Goal: Contribute content: Add original content to the website for others to see

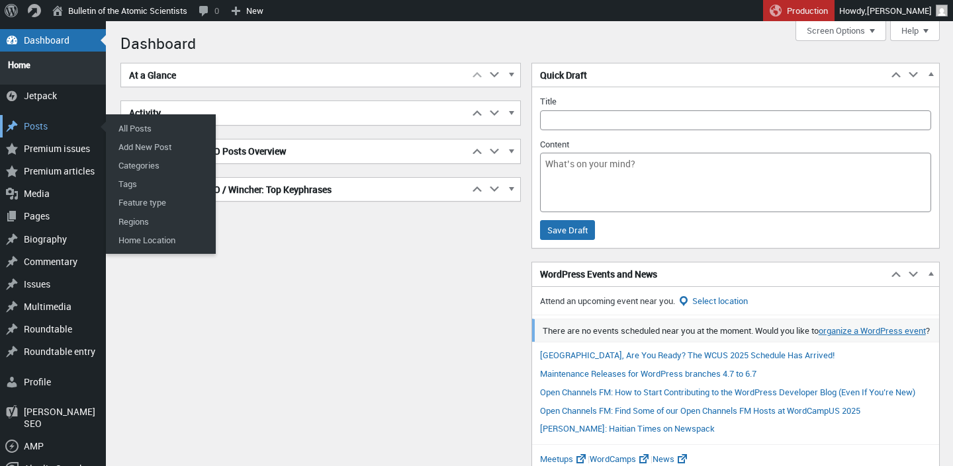
click at [46, 121] on div "Posts" at bounding box center [53, 126] width 106 height 22
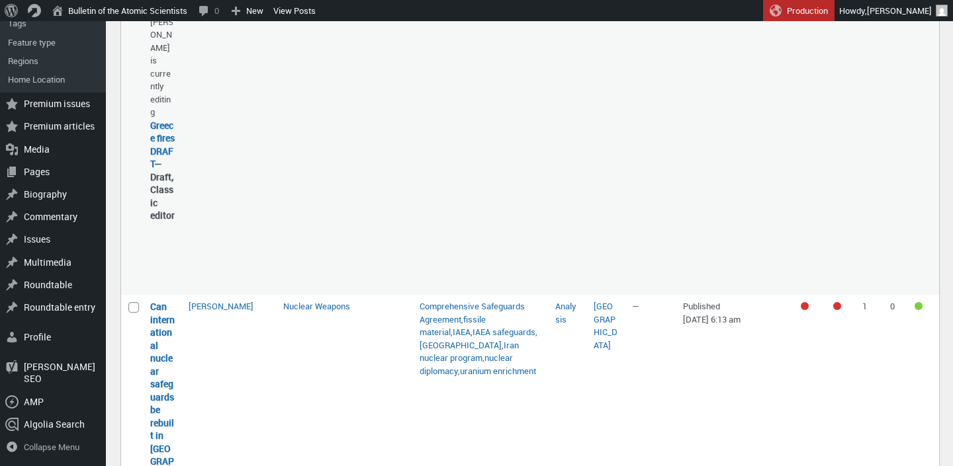
scroll to position [907, 0]
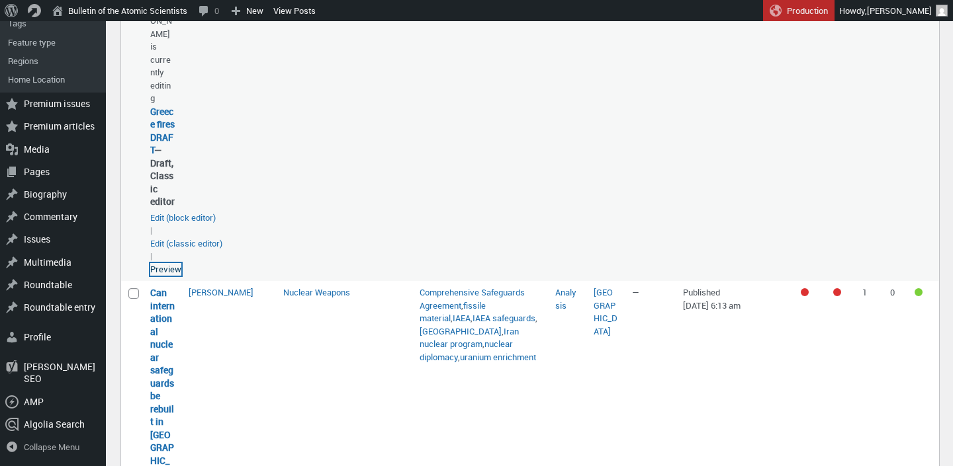
click at [176, 277] on link "Preview" at bounding box center [165, 269] width 31 height 13
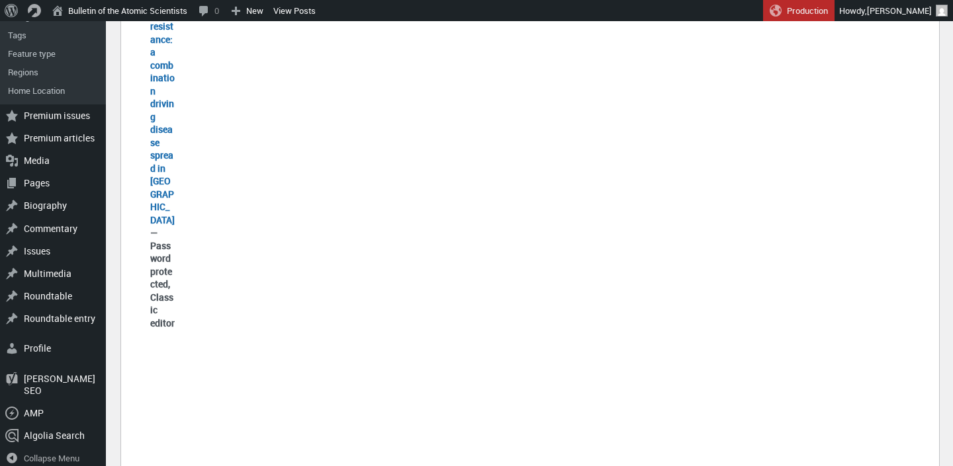
scroll to position [2729, 0]
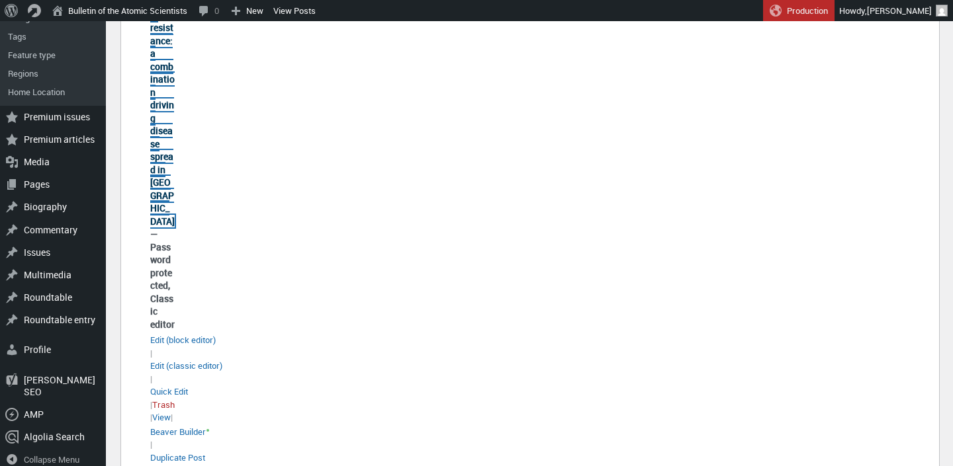
click at [165, 228] on link "Climate change and antimicrobial resistance: a combination driving disease spre…" at bounding box center [162, 73] width 24 height 310
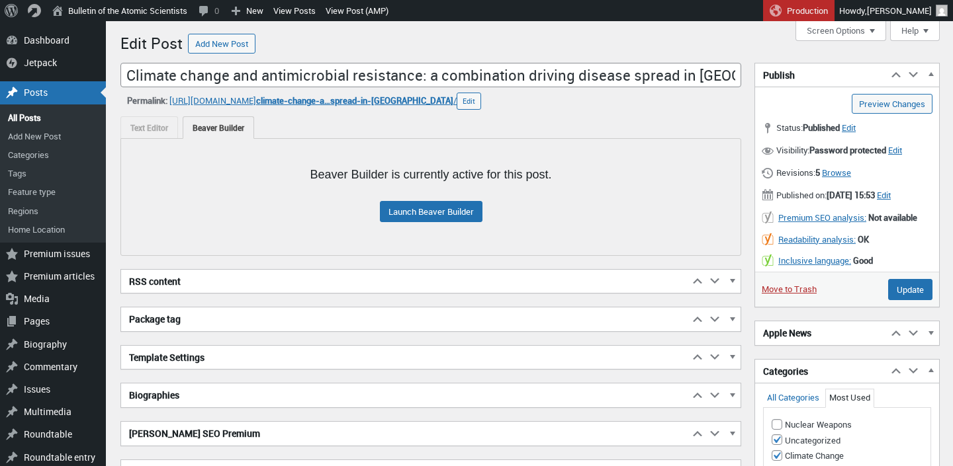
scroll to position [9, 0]
click at [434, 214] on link "Launch Beaver Builder" at bounding box center [431, 211] width 103 height 21
